Goal: Information Seeking & Learning: Learn about a topic

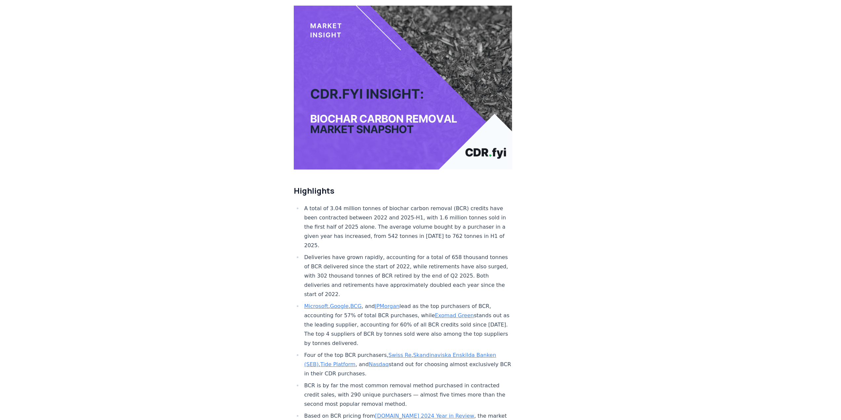
scroll to position [66, 0]
drag, startPoint x: 306, startPoint y: 185, endPoint x: 403, endPoint y: 194, distance: 97.9
click at [403, 204] on li "A total of 3.04 million tonnes of biochar carbon removal (BCR) credits have bee…" at bounding box center [407, 227] width 210 height 46
drag, startPoint x: 344, startPoint y: 185, endPoint x: 465, endPoint y: 196, distance: 120.8
click at [463, 204] on li "A total of 3.04 million tonnes of biochar carbon removal (BCR) credits have bee…" at bounding box center [407, 227] width 210 height 46
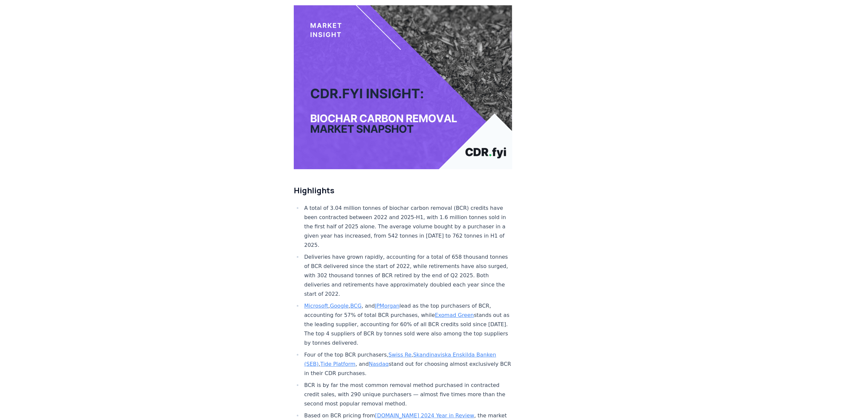
click at [467, 204] on li "A total of 3.04 million tonnes of biochar carbon removal (BCR) credits have bee…" at bounding box center [407, 227] width 210 height 46
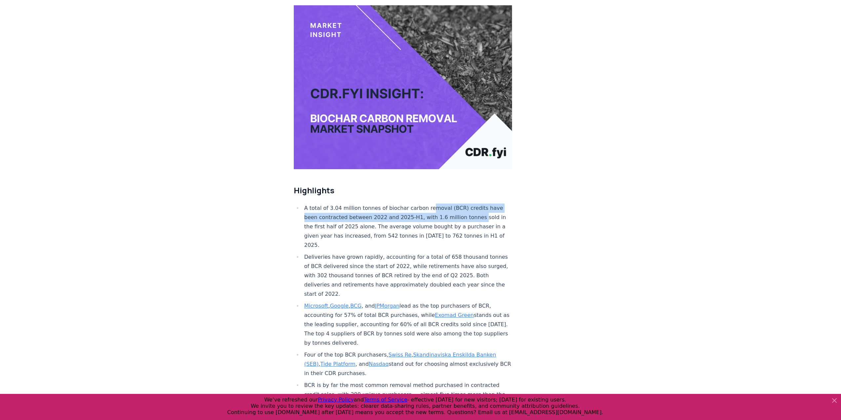
drag, startPoint x: 426, startPoint y: 192, endPoint x: 483, endPoint y: 194, distance: 57.2
click at [483, 204] on li "A total of 3.04 million tonnes of biochar carbon removal (BCR) credits have bee…" at bounding box center [407, 227] width 210 height 46
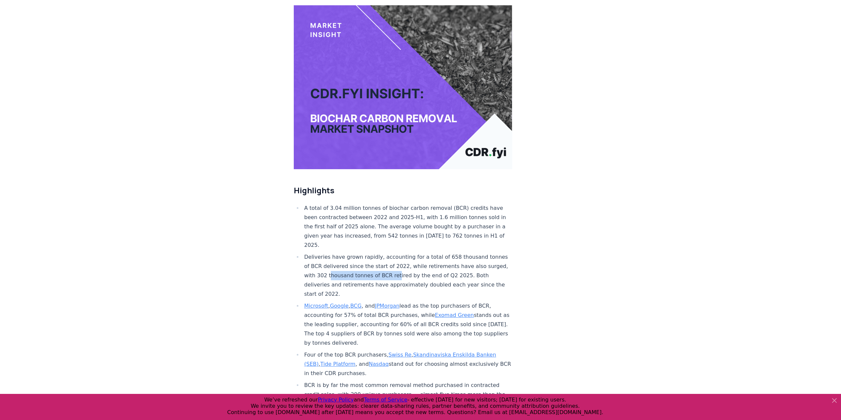
drag, startPoint x: 348, startPoint y: 252, endPoint x: 426, endPoint y: 258, distance: 78.2
click at [423, 258] on li "Deliveries have grown rapidly, accounting for a total of 658 thousand tonnes of…" at bounding box center [407, 275] width 210 height 46
click at [425, 258] on li "Deliveries have grown rapidly, accounting for a total of 658 thousand tonnes of…" at bounding box center [407, 275] width 210 height 46
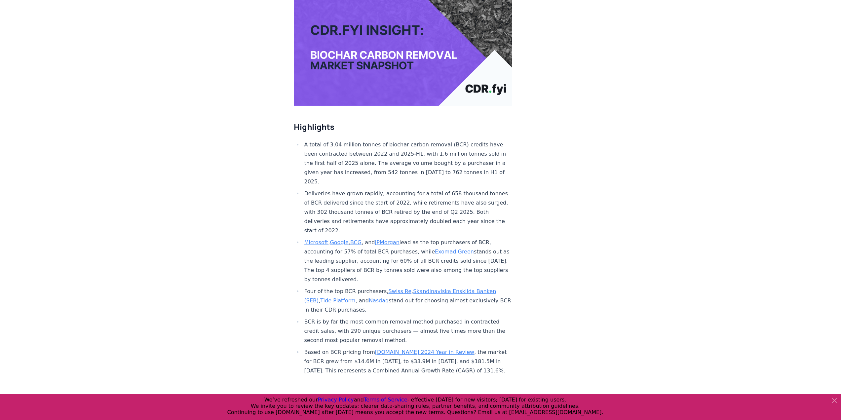
scroll to position [132, 0]
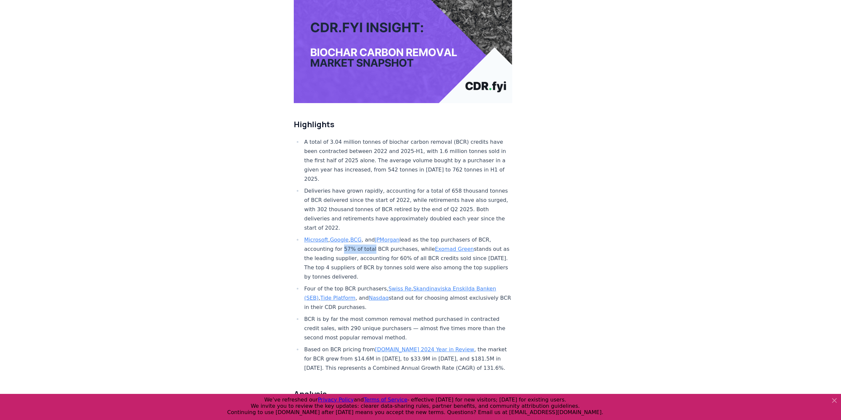
drag, startPoint x: 340, startPoint y: 229, endPoint x: 372, endPoint y: 229, distance: 32.4
click at [372, 235] on li "Microsoft , Google , BCG , and JPMorgan lead as the top purchasers of BCR, acco…" at bounding box center [407, 258] width 210 height 46
drag, startPoint x: 386, startPoint y: 230, endPoint x: 396, endPoint y: 229, distance: 10.2
click at [395, 235] on li "Microsoft , Google , BCG , and JPMorgan lead as the top purchasers of BCR, acco…" at bounding box center [407, 258] width 210 height 46
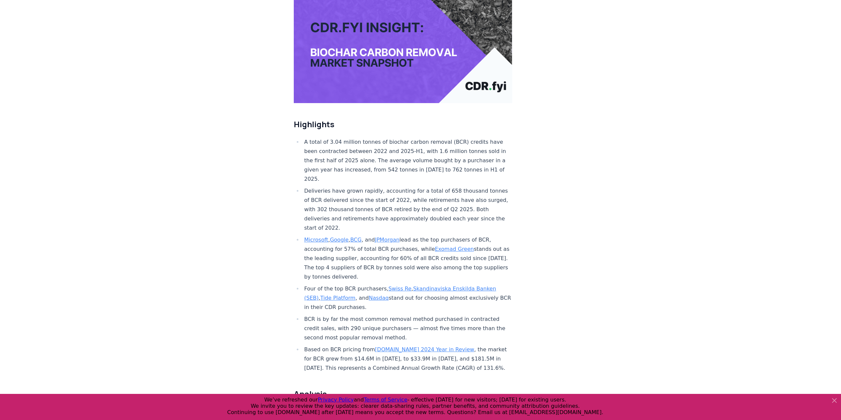
click at [399, 235] on li "Microsoft , Google , BCG , and JPMorgan lead as the top purchasers of BCR, acco…" at bounding box center [407, 258] width 210 height 46
drag, startPoint x: 320, startPoint y: 236, endPoint x: 389, endPoint y: 242, distance: 69.3
click at [389, 242] on li "Microsoft , Google , BCG , and JPMorgan lead as the top purchasers of BCR, acco…" at bounding box center [407, 258] width 210 height 46
drag, startPoint x: 378, startPoint y: 241, endPoint x: 438, endPoint y: 241, distance: 59.8
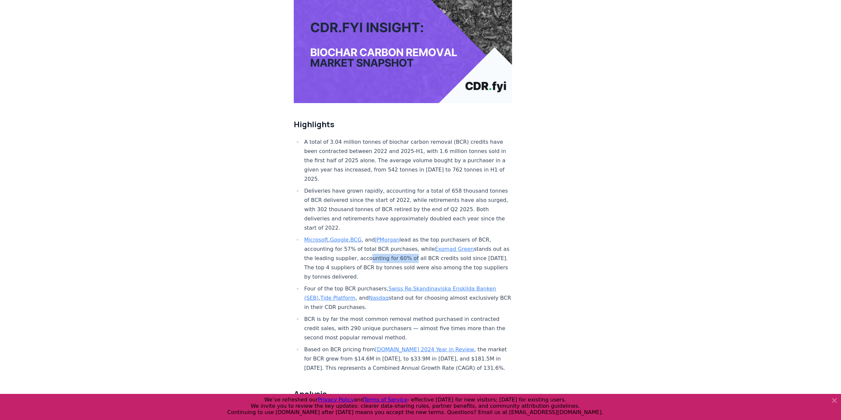
click at [436, 241] on li "Microsoft , Google , BCG , and JPMorgan lead as the top purchasers of BCR, acco…" at bounding box center [407, 258] width 210 height 46
drag, startPoint x: 438, startPoint y: 241, endPoint x: 426, endPoint y: 243, distance: 12.3
click at [438, 242] on li "Microsoft , Google , BCG , and JPMorgan lead as the top purchasers of BCR, acco…" at bounding box center [407, 258] width 210 height 46
drag, startPoint x: 359, startPoint y: 247, endPoint x: 412, endPoint y: 247, distance: 53.9
click at [408, 247] on li "Microsoft , Google , BCG , and JPMorgan lead as the top purchasers of BCR, acco…" at bounding box center [407, 258] width 210 height 46
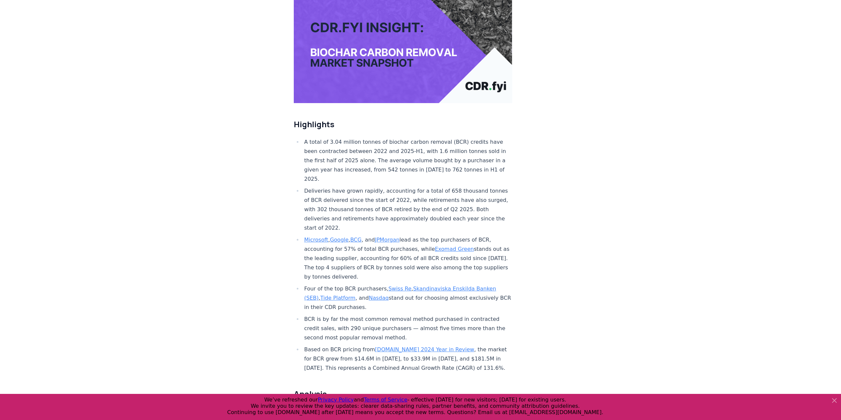
click at [412, 247] on li "Microsoft , Google , BCG , and JPMorgan lead as the top purchasers of BCR, acco…" at bounding box center [407, 258] width 210 height 46
drag, startPoint x: 316, startPoint y: 268, endPoint x: 361, endPoint y: 268, distance: 45.3
click at [361, 284] on li "Four of the top BCR purchasers, Swiss Re , Skandinaviska Enskilda Banken (SEB) …" at bounding box center [407, 298] width 210 height 28
click at [359, 284] on li "Four of the top BCR purchasers, Swiss Re , Skandinaviska Enskilda Banken (SEB) …" at bounding box center [407, 298] width 210 height 28
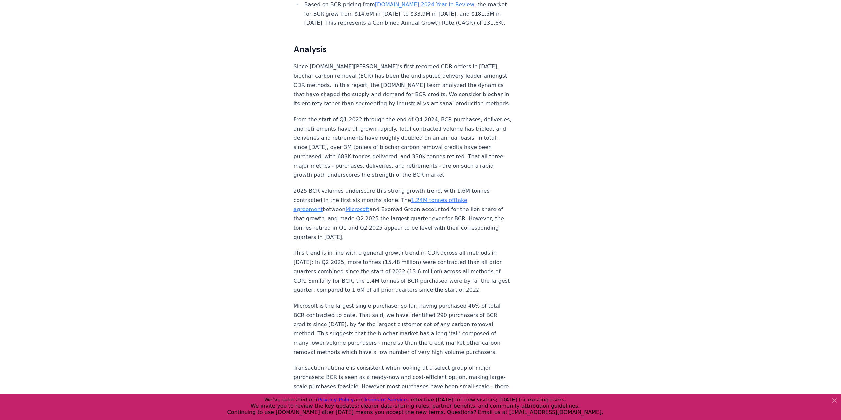
scroll to position [477, 0]
